Goal: Task Accomplishment & Management: Use online tool/utility

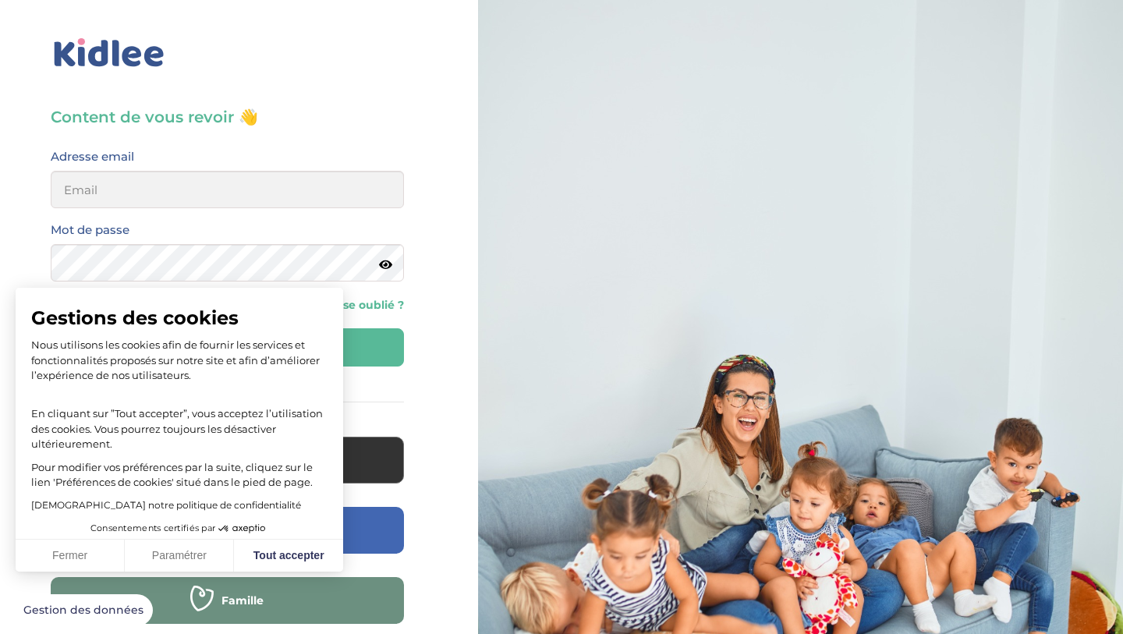
click at [387, 99] on div "Content de vous revoir 👋 Avant de poursuivre veuillez vérifier que tous les cha…" at bounding box center [227, 373] width 478 height 746
click at [282, 189] on input "email" at bounding box center [227, 189] width 353 height 37
click at [290, 552] on button "Tout accepter" at bounding box center [288, 556] width 109 height 33
checkbox input "true"
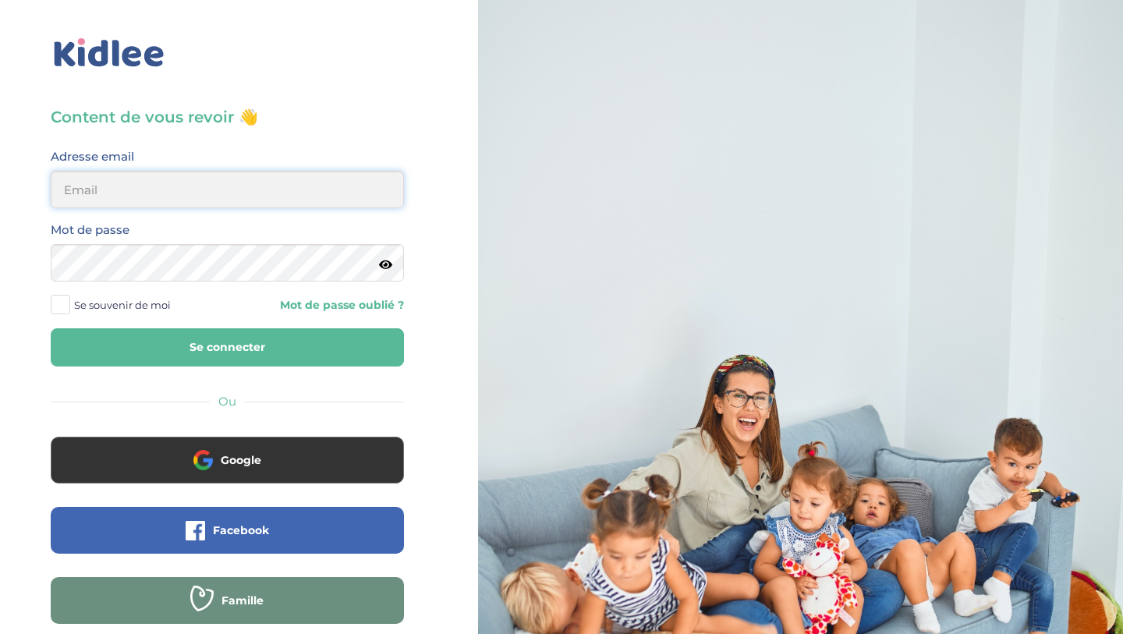
click at [211, 200] on input "email" at bounding box center [227, 189] width 353 height 37
type input "[EMAIL_ADDRESS][DOMAIN_NAME]"
click at [185, 349] on button "Se connecter" at bounding box center [227, 347] width 353 height 38
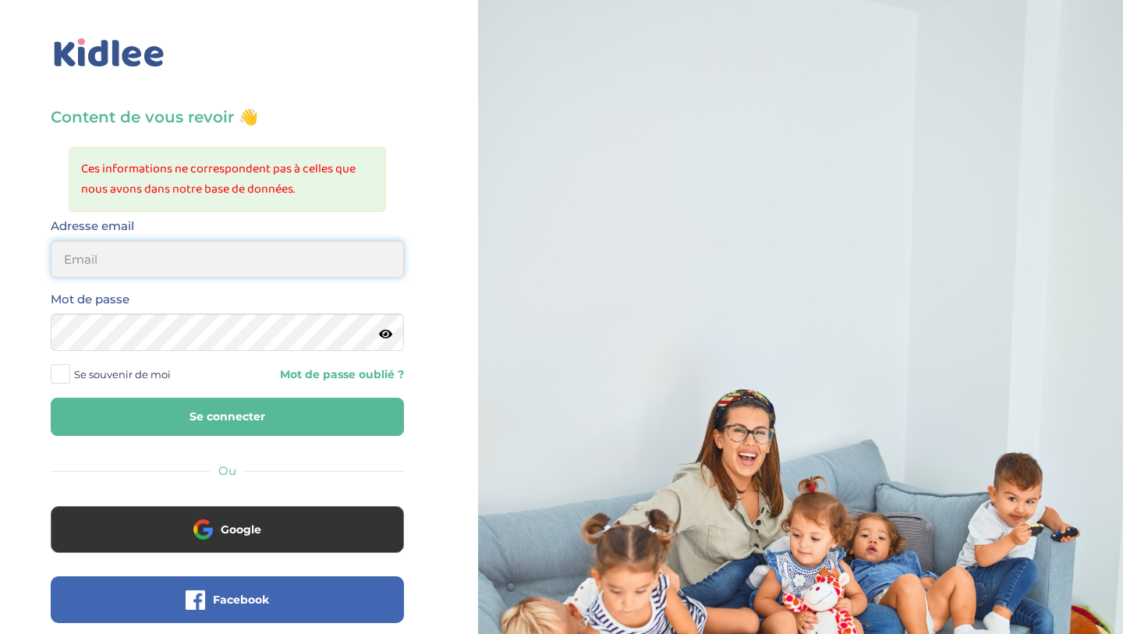
click at [113, 269] on input "email" at bounding box center [227, 258] width 353 height 37
type input "[EMAIL_ADDRESS][DOMAIN_NAME]"
click at [301, 424] on button "Se connecter" at bounding box center [227, 417] width 353 height 38
click at [294, 555] on div "Google" at bounding box center [227, 541] width 377 height 70
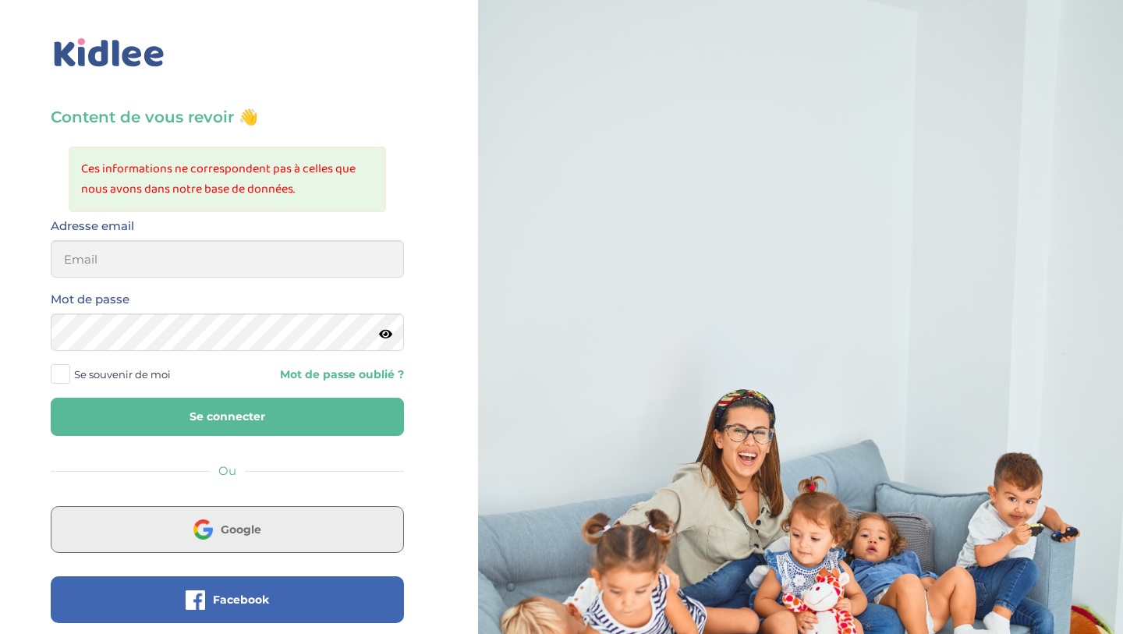
click at [312, 522] on button "Google" at bounding box center [227, 529] width 353 height 47
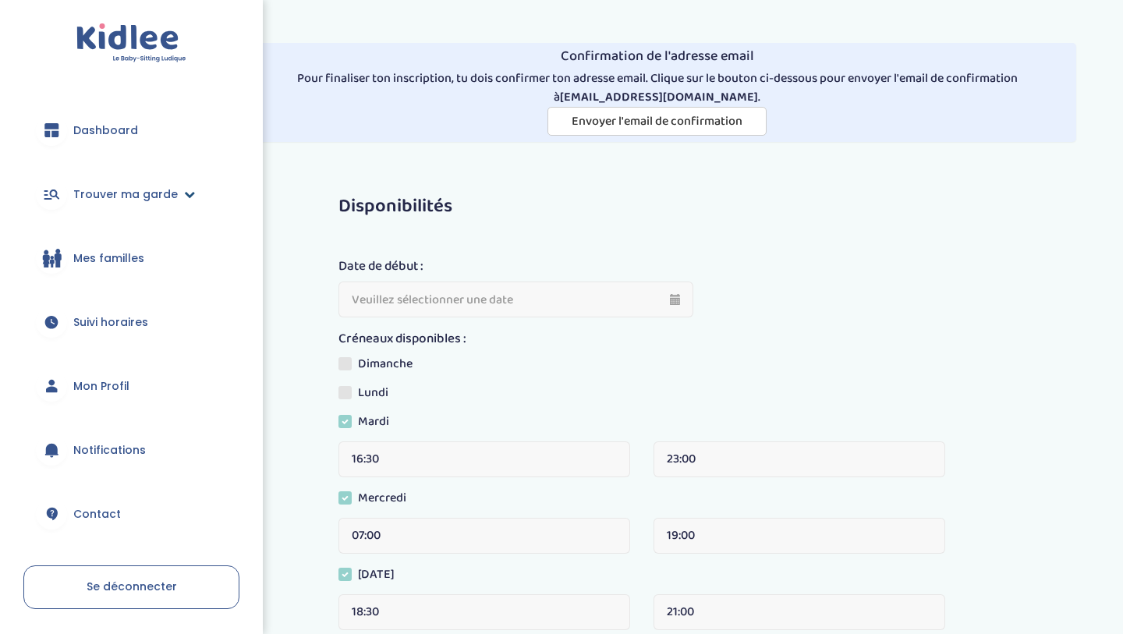
click at [133, 200] on span "Trouver ma garde" at bounding box center [125, 194] width 105 height 16
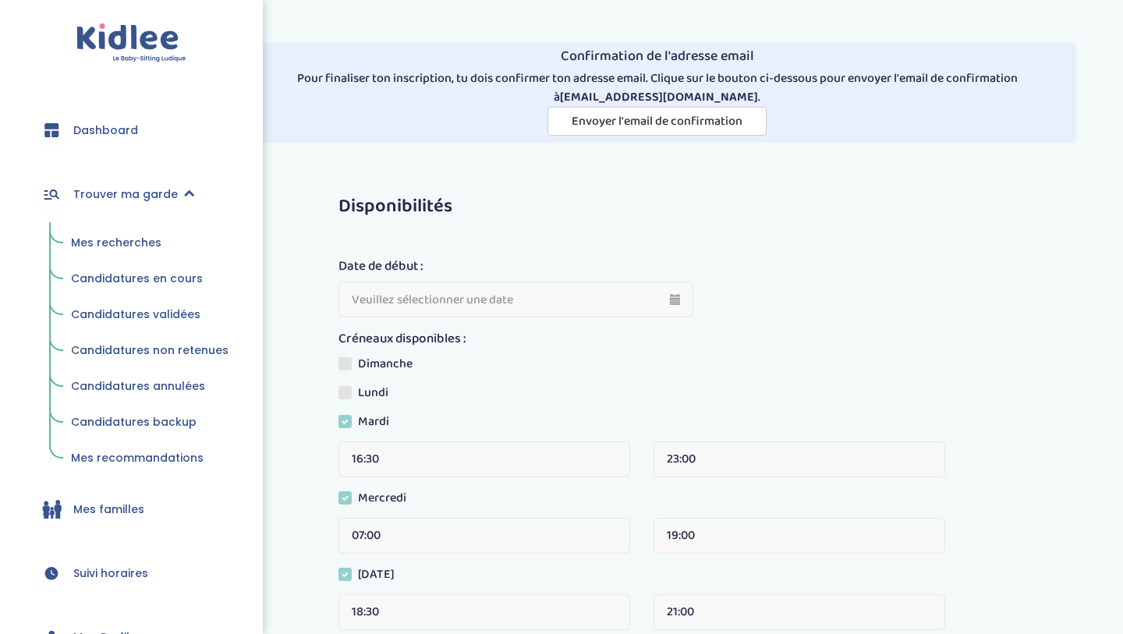
click at [156, 242] on span "Mes recherches" at bounding box center [116, 243] width 90 height 16
